Goal: Task Accomplishment & Management: Manage account settings

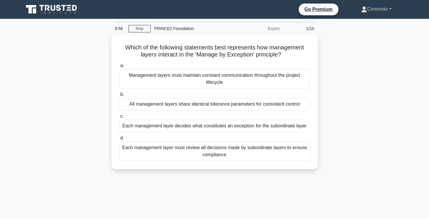
click at [375, 9] on link "Coromoto" at bounding box center [376, 9] width 58 height 12
click at [366, 23] on link "Profile" at bounding box center [370, 22] width 47 height 9
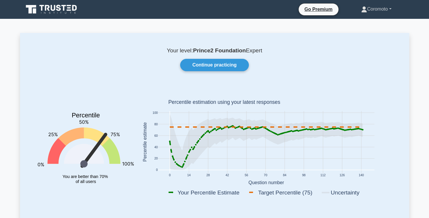
click at [373, 10] on link "Coromoto" at bounding box center [376, 9] width 58 height 12
click at [362, 26] on link "Profile" at bounding box center [370, 22] width 47 height 9
click at [373, 12] on link "Coromoto" at bounding box center [376, 9] width 58 height 12
click at [371, 36] on link "Settings" at bounding box center [370, 32] width 47 height 9
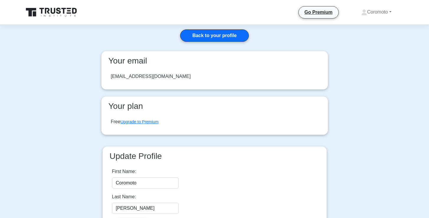
click at [345, 155] on main "Back to your profile Your email divopetlover@gmail.com Your plan Free Upgrade t…" at bounding box center [214, 139] width 429 height 228
click at [372, 13] on link "Coromoto" at bounding box center [376, 12] width 58 height 12
click at [359, 26] on link "Profile" at bounding box center [370, 25] width 47 height 9
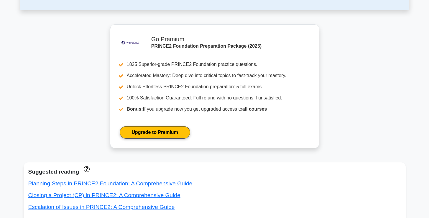
scroll to position [425, 0]
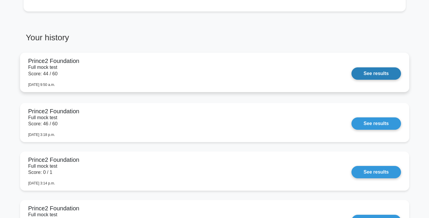
click at [383, 76] on link "See results" at bounding box center [375, 73] width 49 height 12
